Goal: Find specific page/section: Find specific page/section

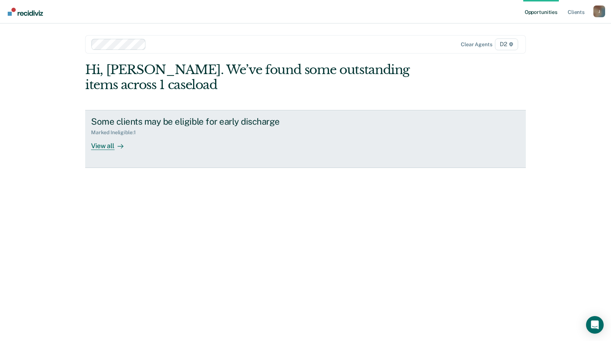
click at [112, 145] on div "View all" at bounding box center [111, 143] width 41 height 14
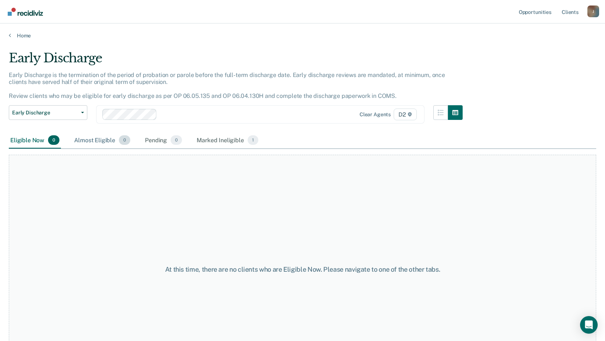
click at [93, 141] on div "Almost Eligible 0" at bounding box center [102, 141] width 59 height 16
click at [156, 139] on div "Pending 0" at bounding box center [164, 141] width 40 height 16
click at [229, 140] on div "Marked Ineligible 1" at bounding box center [227, 141] width 65 height 16
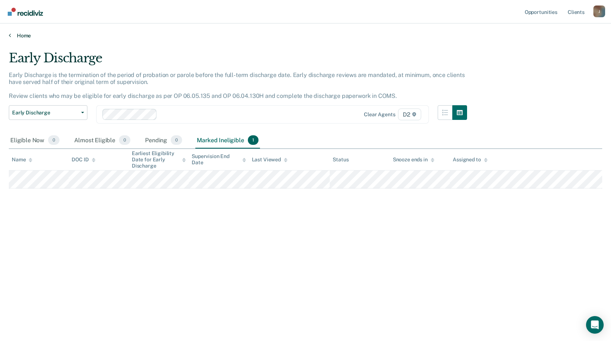
click at [28, 34] on link "Home" at bounding box center [305, 35] width 593 height 7
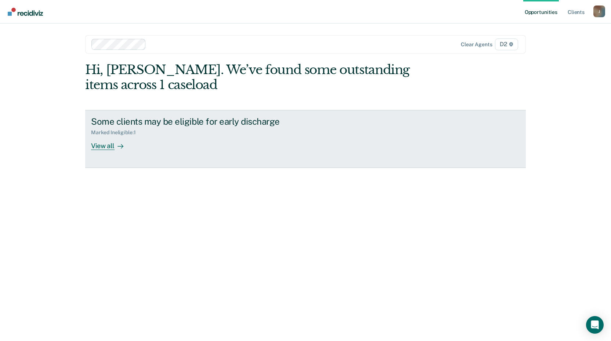
click at [100, 148] on div "View all" at bounding box center [111, 143] width 41 height 14
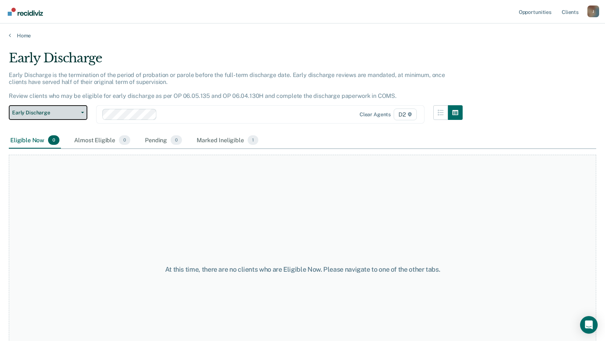
click at [81, 113] on icon "button" at bounding box center [82, 112] width 3 height 1
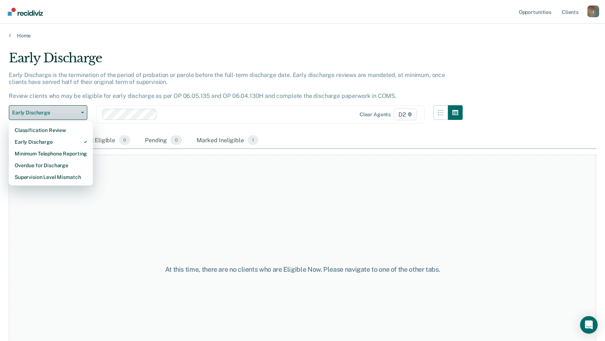
click at [81, 113] on icon "button" at bounding box center [82, 112] width 3 height 1
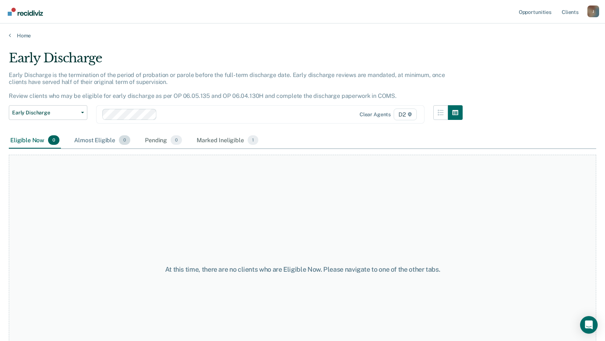
click at [95, 141] on div "Almost Eligible 0" at bounding box center [102, 141] width 59 height 16
click at [151, 141] on div "Pending 0" at bounding box center [164, 141] width 40 height 16
click at [209, 141] on div "Marked Ineligible 1" at bounding box center [227, 141] width 65 height 16
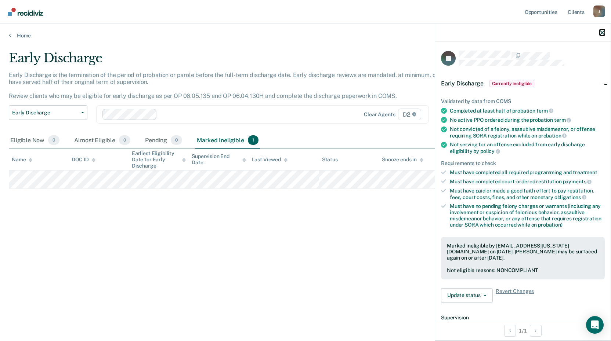
click at [600, 34] on icon "button" at bounding box center [601, 32] width 5 height 5
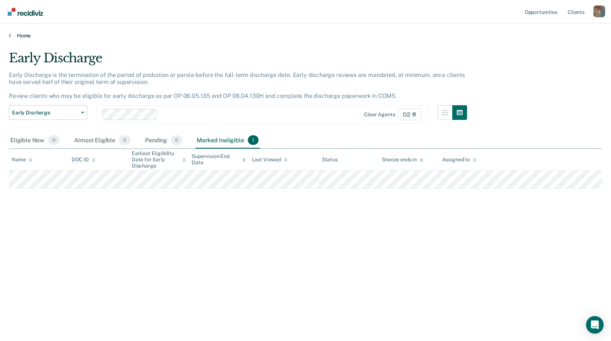
click at [25, 35] on link "Home" at bounding box center [305, 35] width 593 height 7
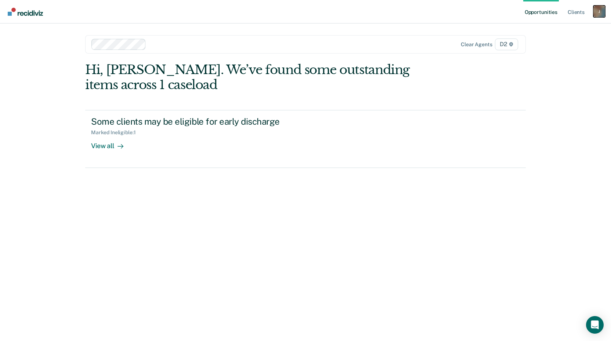
click at [598, 12] on div "J" at bounding box center [599, 12] width 12 height 12
drag, startPoint x: 534, startPoint y: 111, endPoint x: 585, endPoint y: 36, distance: 90.5
click at [536, 110] on div "Opportunities Client s [EMAIL_ADDRESS][US_STATE][DOMAIN_NAME] J Profile How it …" at bounding box center [305, 170] width 611 height 341
